Goal: Navigation & Orientation: Understand site structure

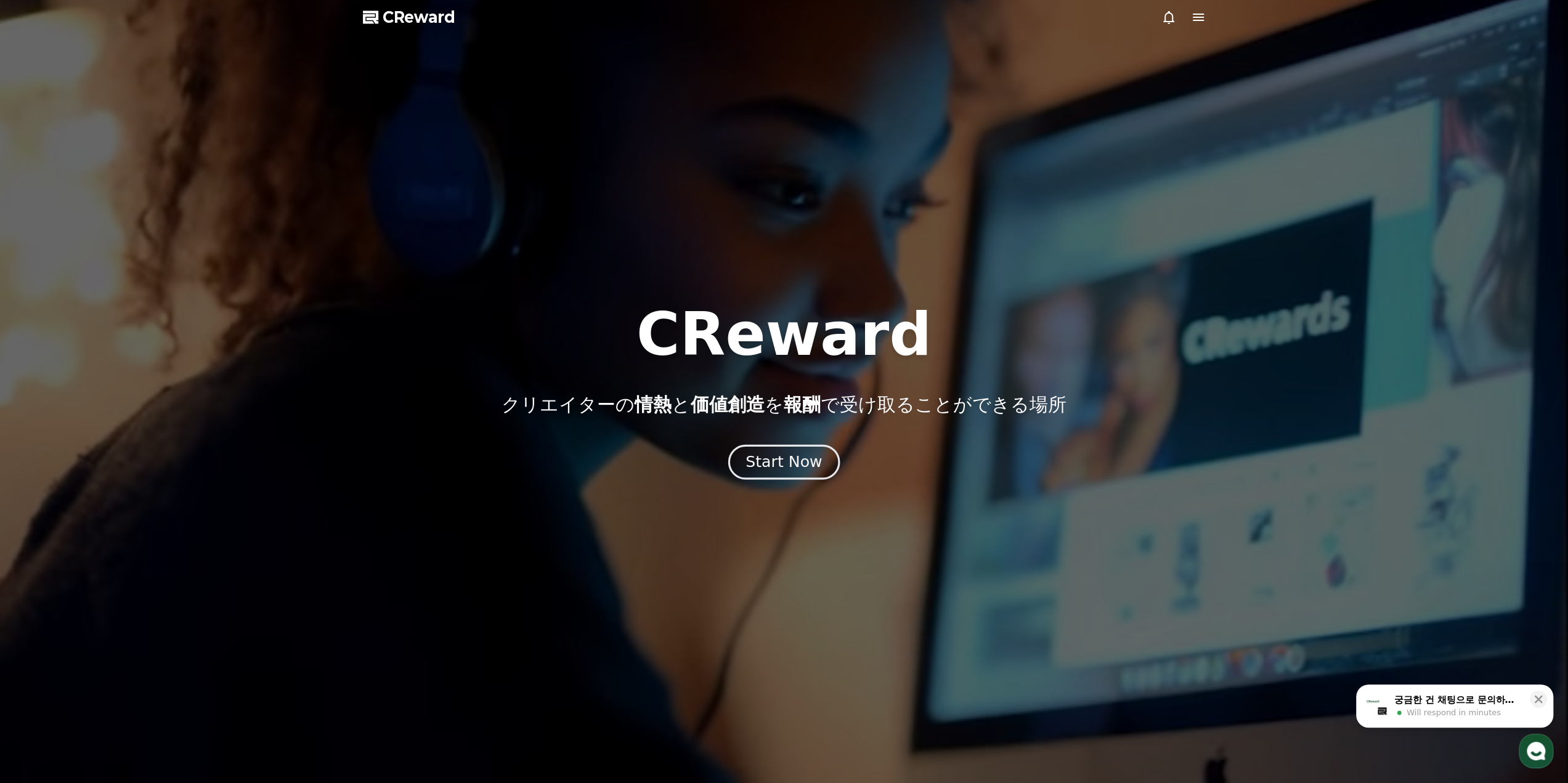
click at [782, 460] on div "Start Now" at bounding box center [784, 462] width 76 height 21
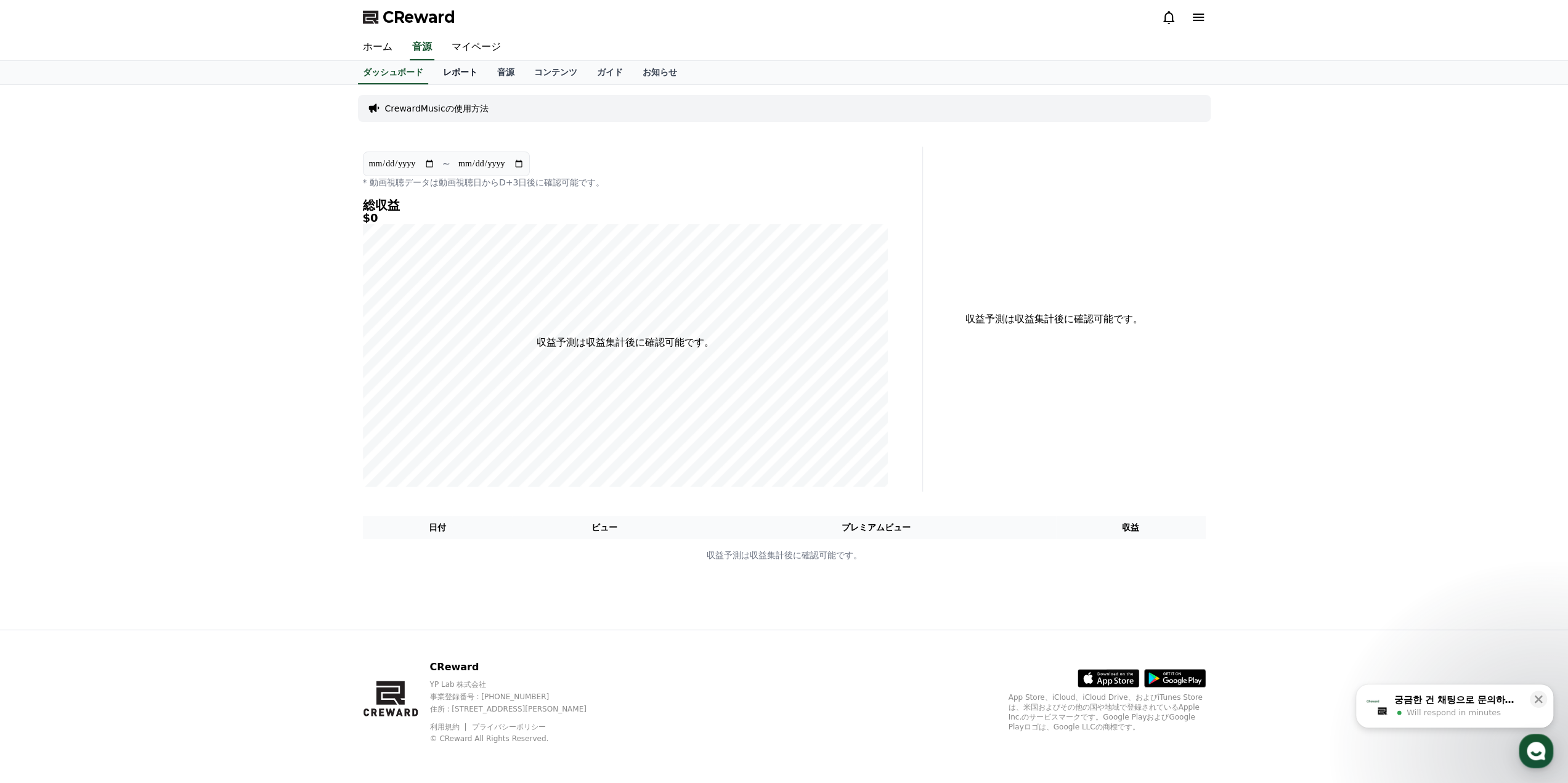
click at [449, 75] on link "レポート" at bounding box center [459, 73] width 54 height 24
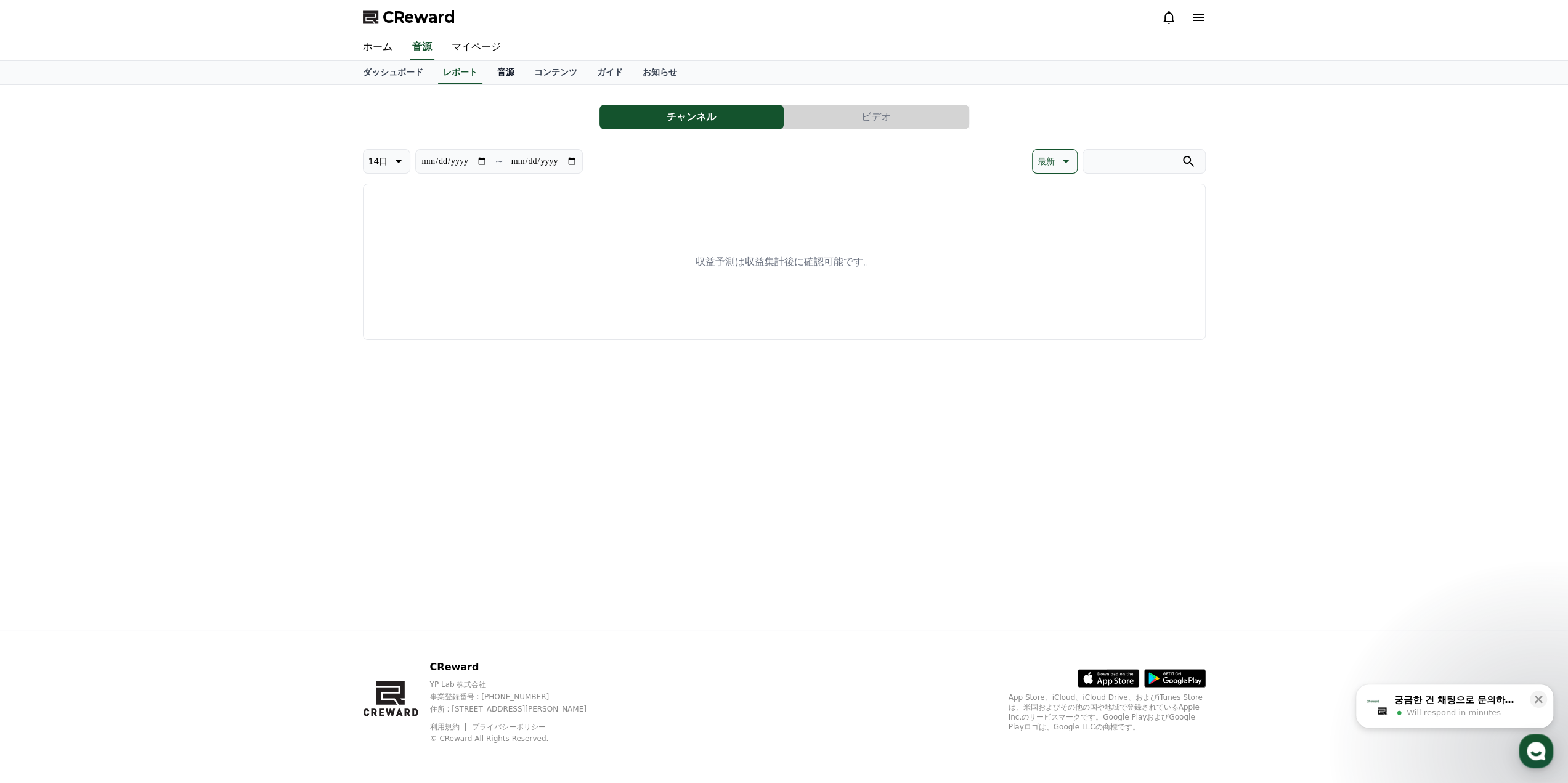
click at [488, 73] on link "音源" at bounding box center [506, 73] width 37 height 24
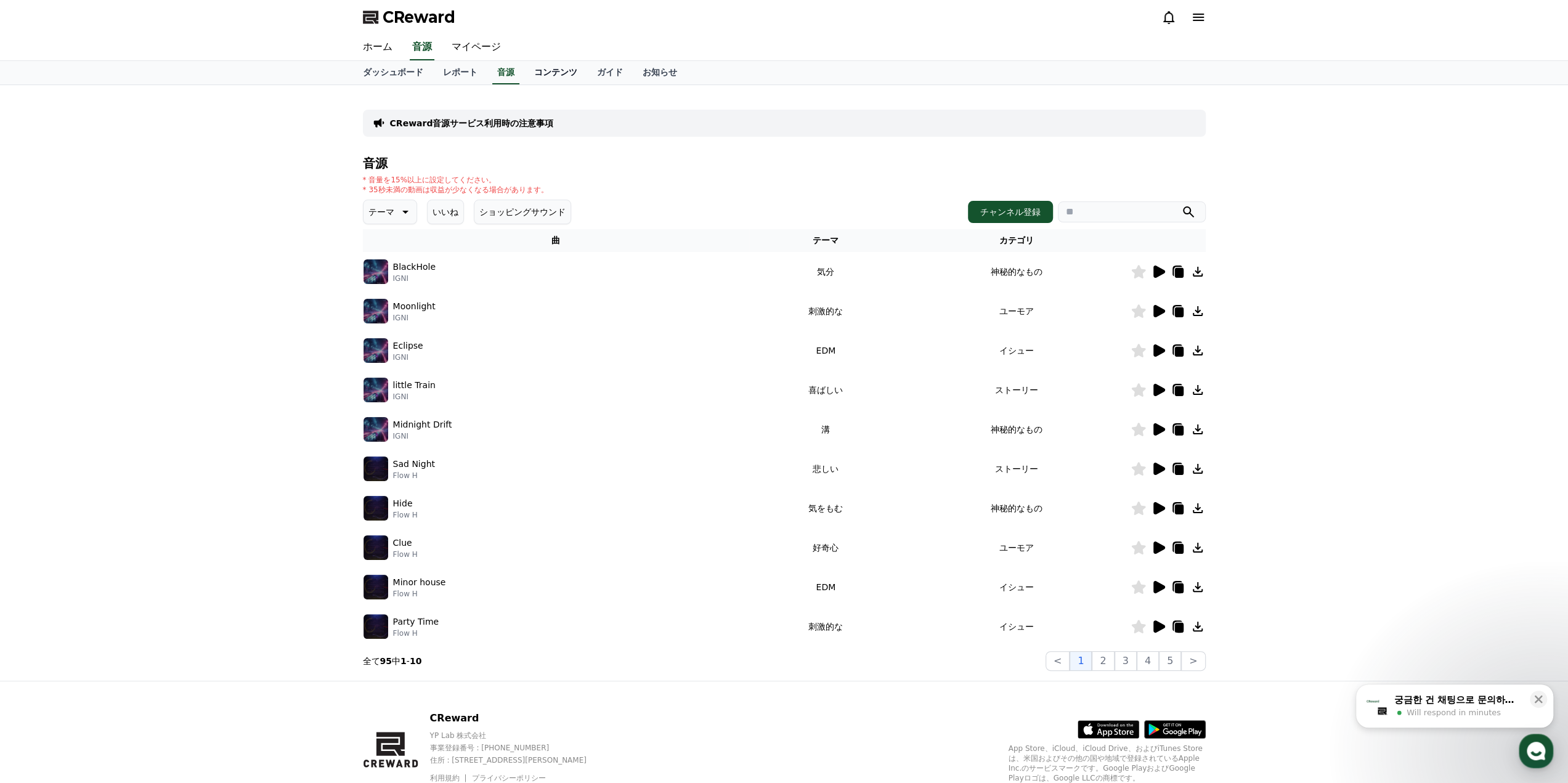
click at [524, 73] on link "コンテンツ" at bounding box center [555, 73] width 63 height 24
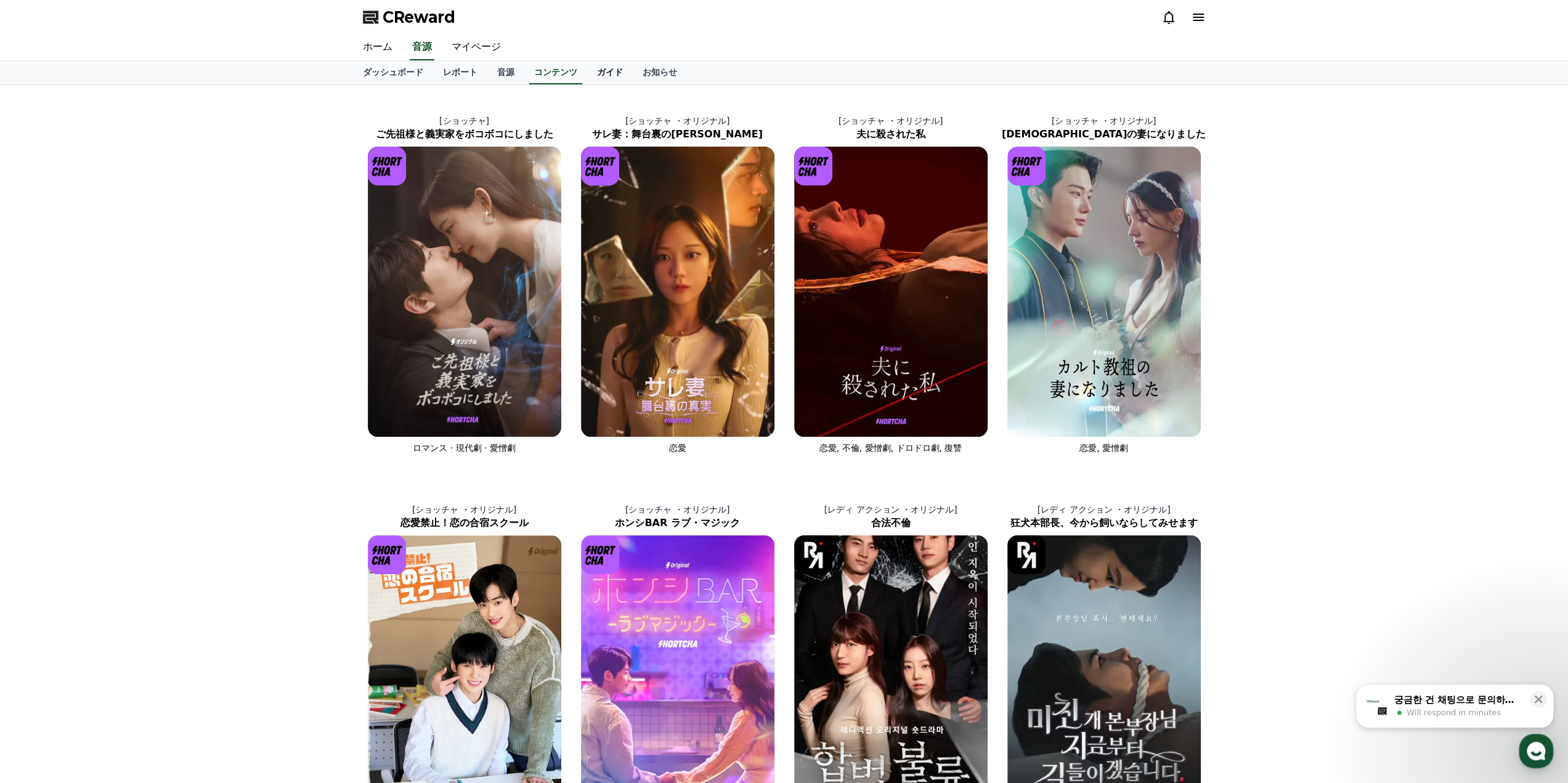
click at [587, 73] on link "ガイド" at bounding box center [609, 73] width 46 height 24
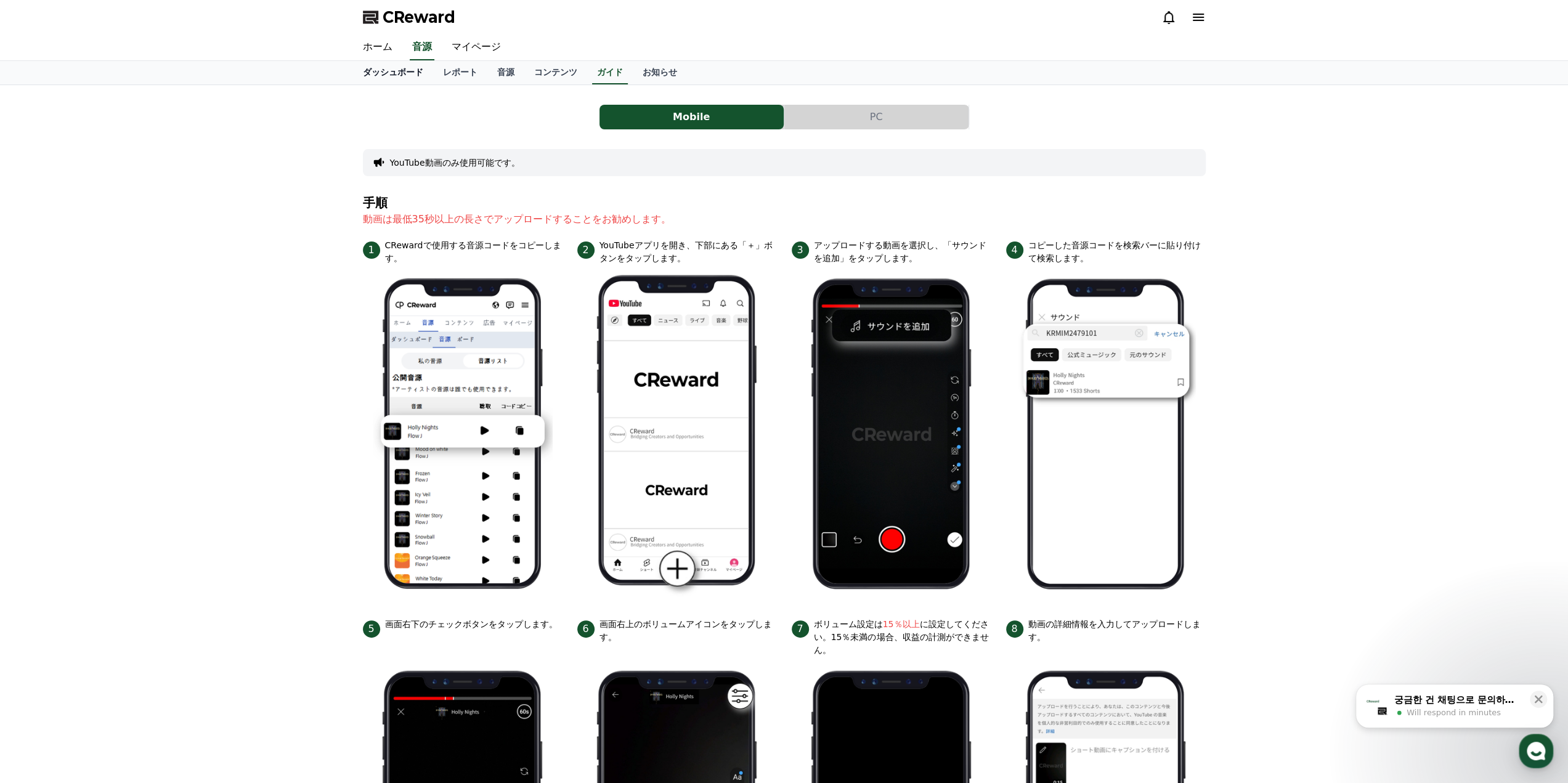
click at [395, 71] on link "ダッシュボード" at bounding box center [393, 73] width 80 height 24
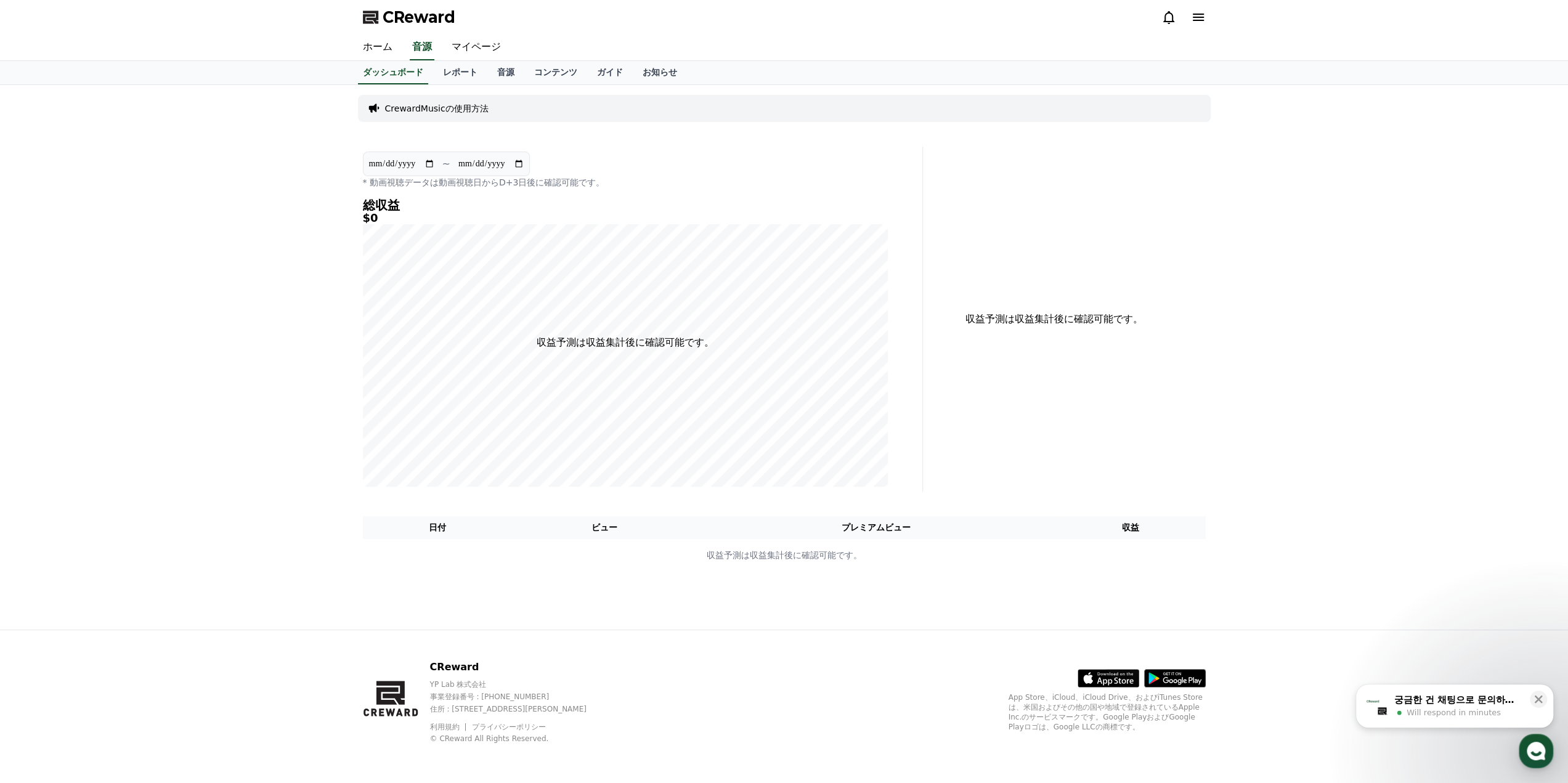
click at [381, 16] on link "CReward" at bounding box center [408, 18] width 92 height 20
